Goal: Information Seeking & Learning: Learn about a topic

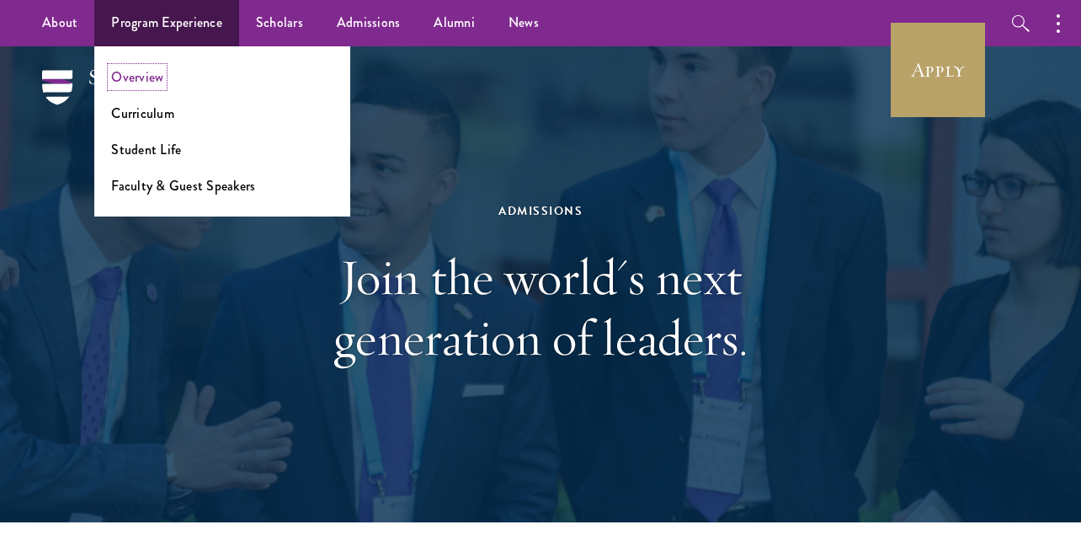
click at [161, 77] on link "Overview" at bounding box center [137, 76] width 52 height 19
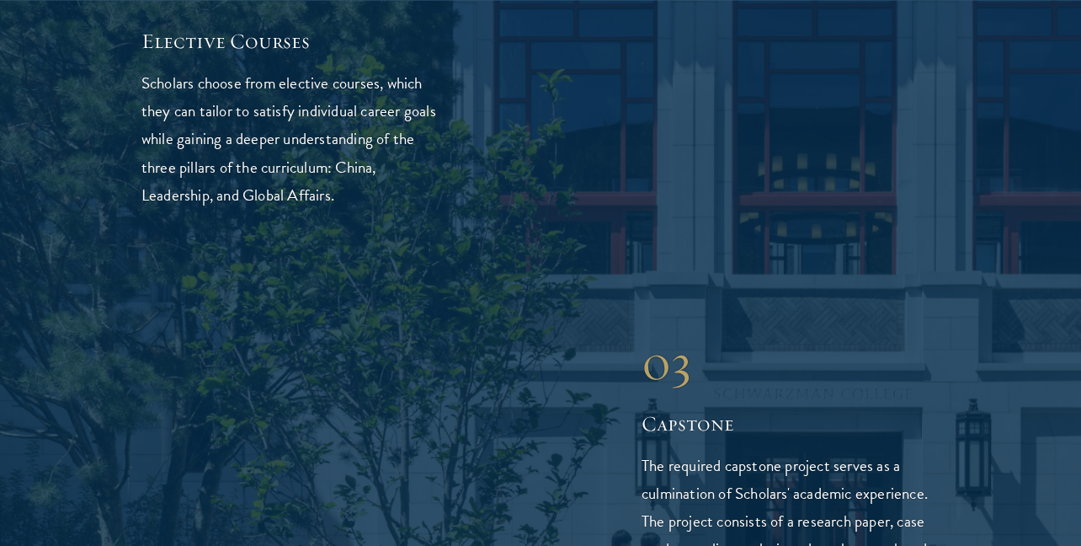
scroll to position [3254, 0]
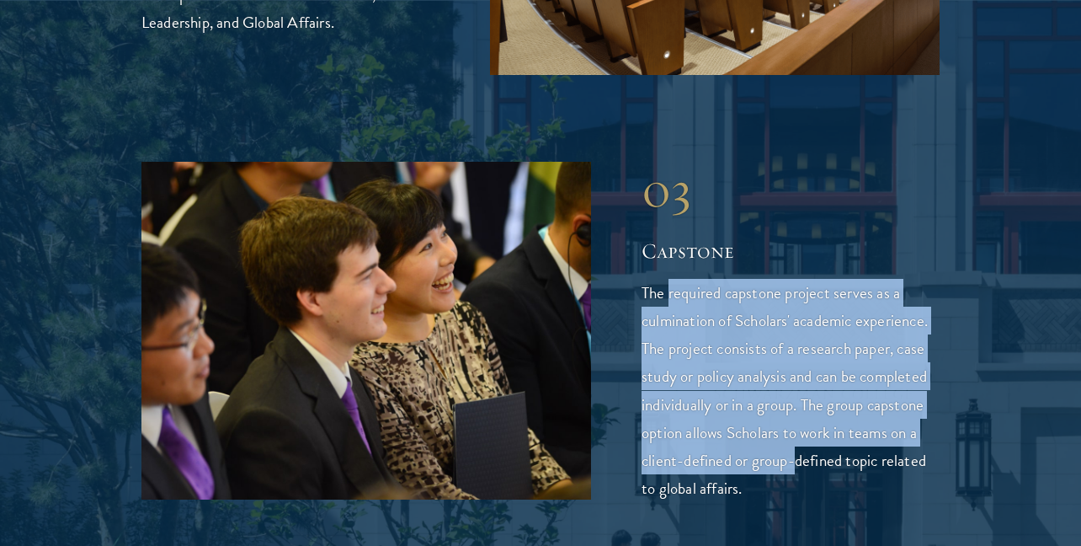
drag, startPoint x: 667, startPoint y: 226, endPoint x: 796, endPoint y: 407, distance: 222.6
click at [796, 407] on p "The required capstone project serves as a culmination of Scholars' academic exp…" at bounding box center [790, 390] width 298 height 222
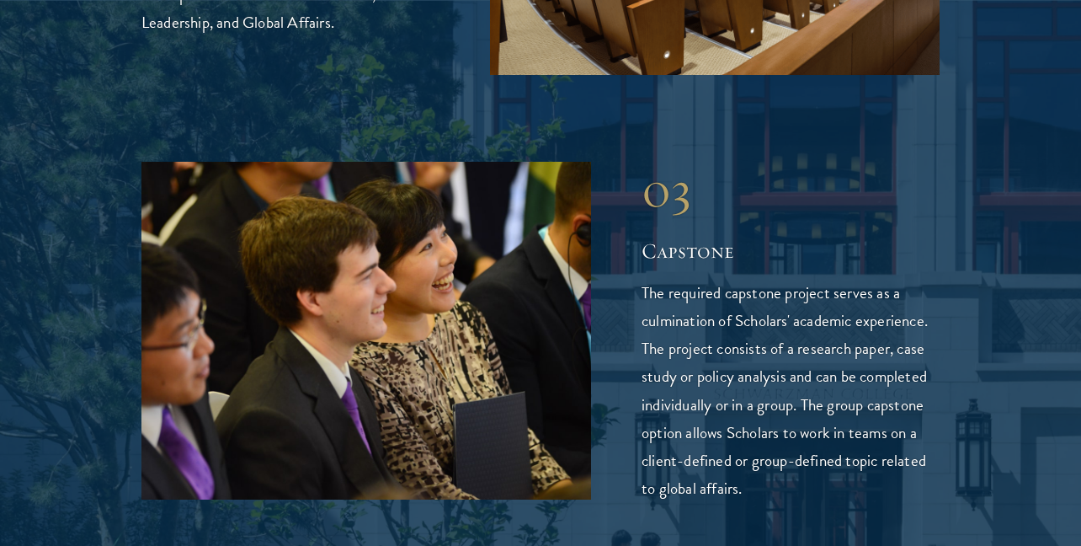
click at [769, 447] on div "01 Core Curriculum 01 Core Curriculum The core curriculum equips Scholars with …" at bounding box center [540, 376] width 799 height 2121
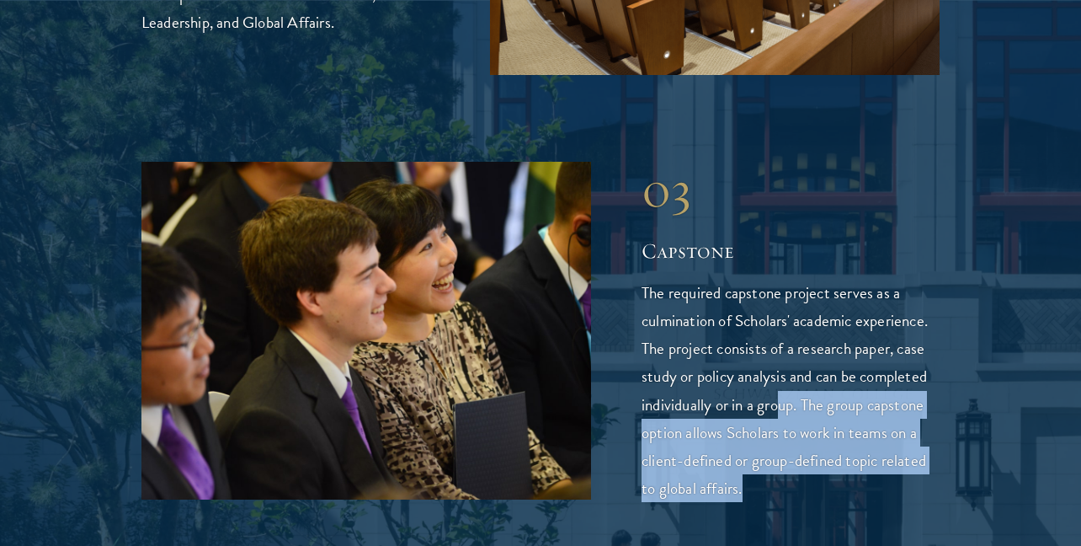
drag, startPoint x: 783, startPoint y: 343, endPoint x: 795, endPoint y: 417, distance: 74.2
click at [795, 417] on p "The required capstone project serves as a culmination of Scholars' academic exp…" at bounding box center [790, 390] width 298 height 222
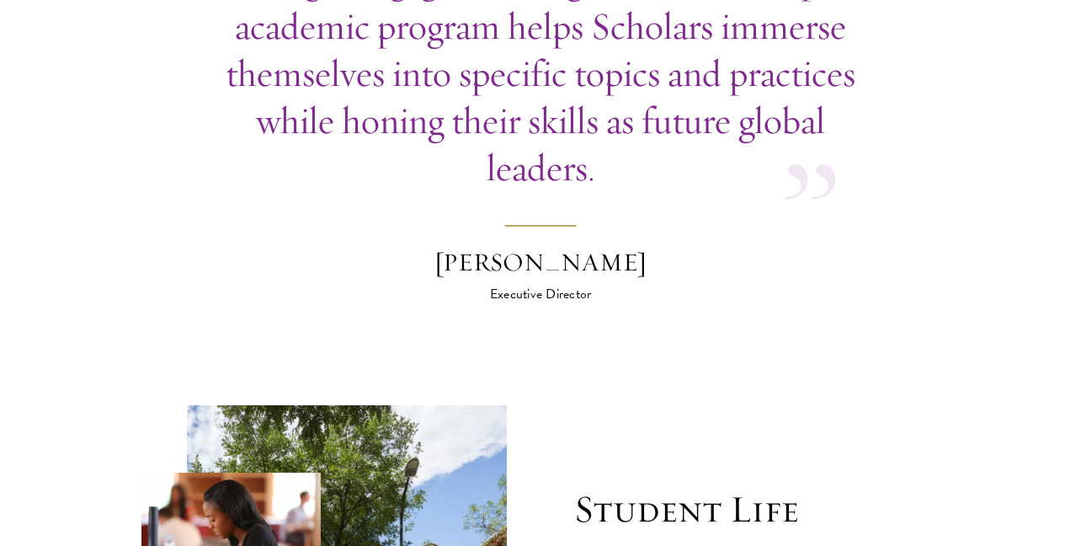
scroll to position [5158, 0]
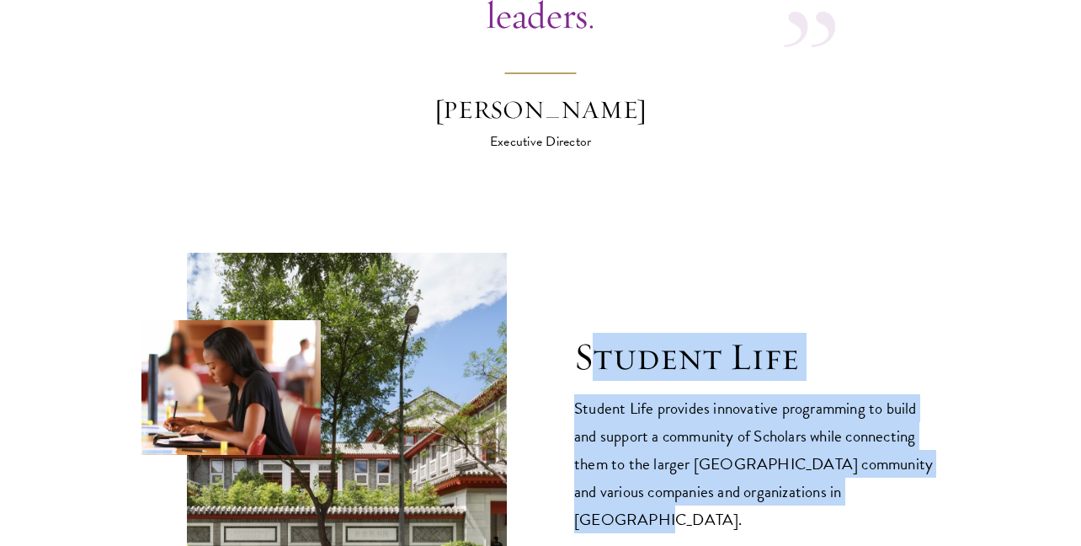
drag, startPoint x: 590, startPoint y: 266, endPoint x: 879, endPoint y: 415, distance: 324.9
click at [879, 415] on div "Student Life Student Life provides innovative programming to build and support …" at bounding box center [756, 465] width 365 height 265
click at [878, 415] on p "Student Life provides innovative programming to build and support a community o…" at bounding box center [756, 463] width 365 height 139
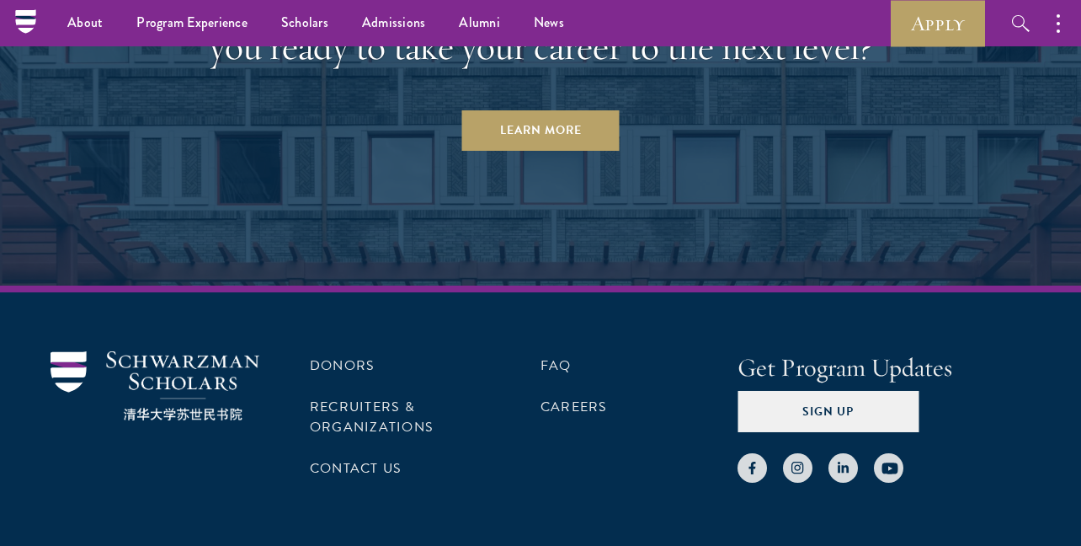
scroll to position [8360, 0]
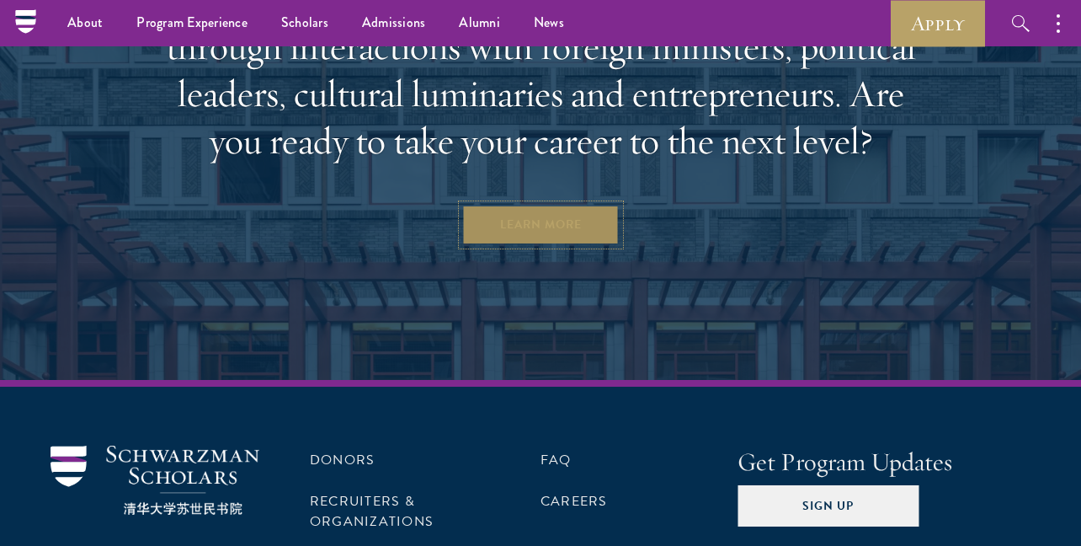
click at [530, 205] on link "Learn More" at bounding box center [540, 225] width 157 height 40
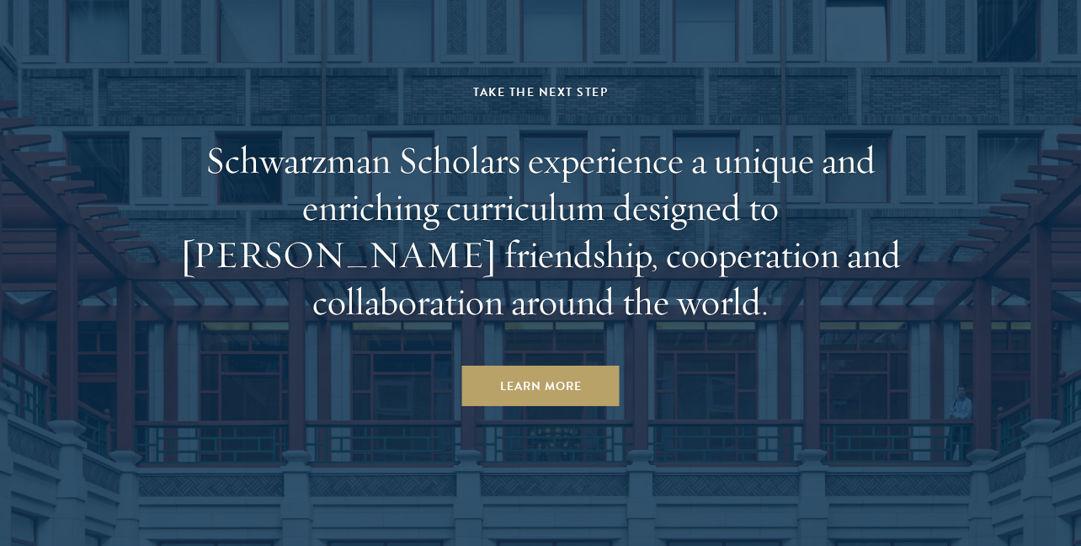
scroll to position [8771, 0]
